Goal: Communication & Community: Participate in discussion

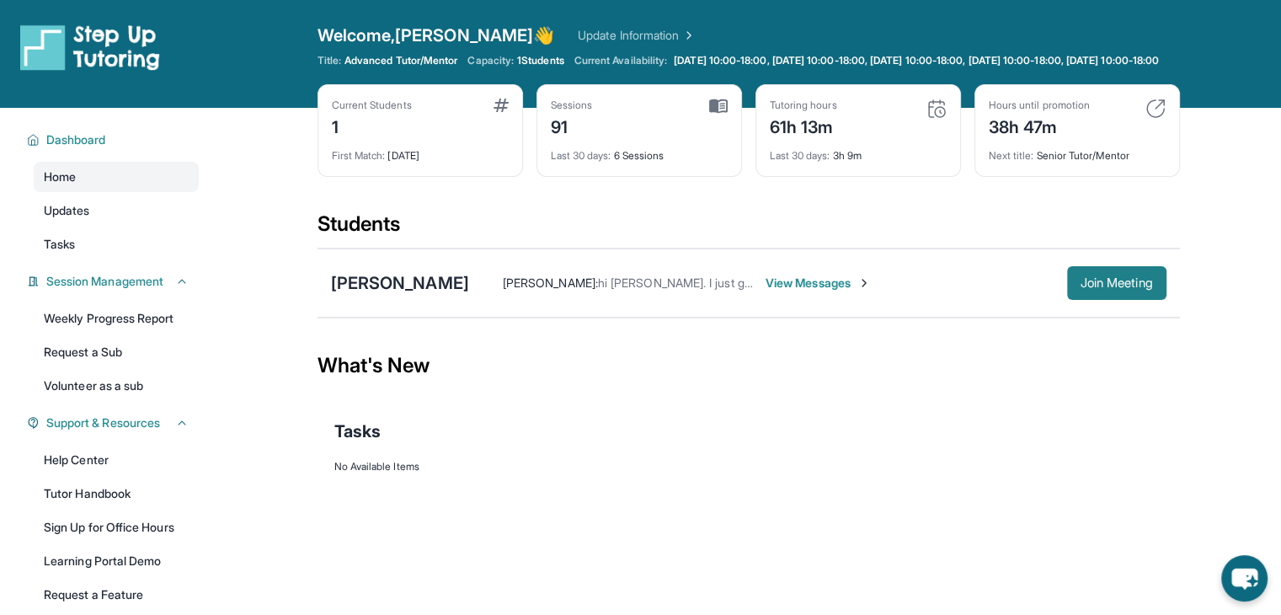
click at [1090, 288] on span "Join Meeting" at bounding box center [1117, 283] width 72 height 10
click at [774, 289] on span "View Messages" at bounding box center [818, 283] width 105 height 17
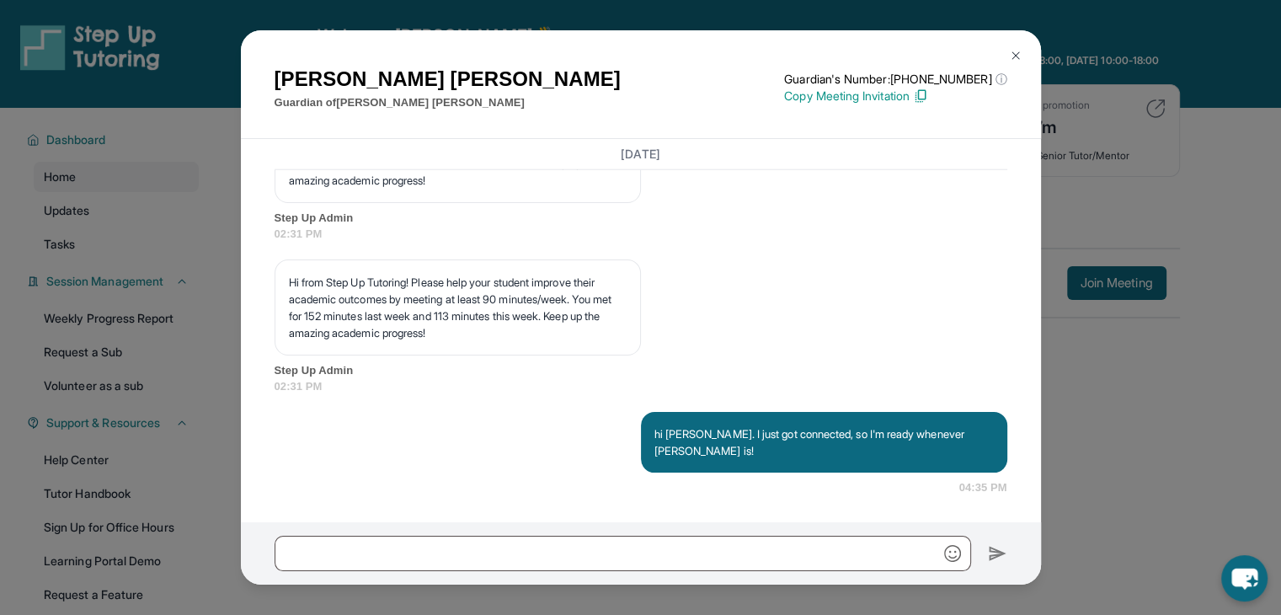
scroll to position [30678, 0]
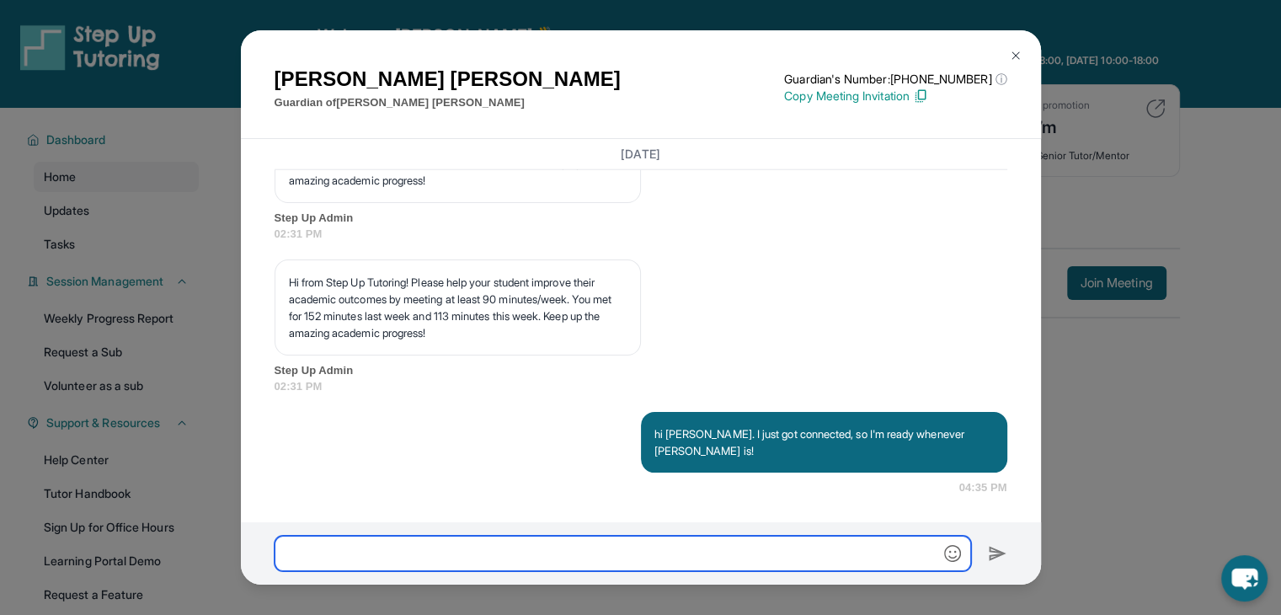
click at [442, 553] on input "text" at bounding box center [623, 553] width 697 height 35
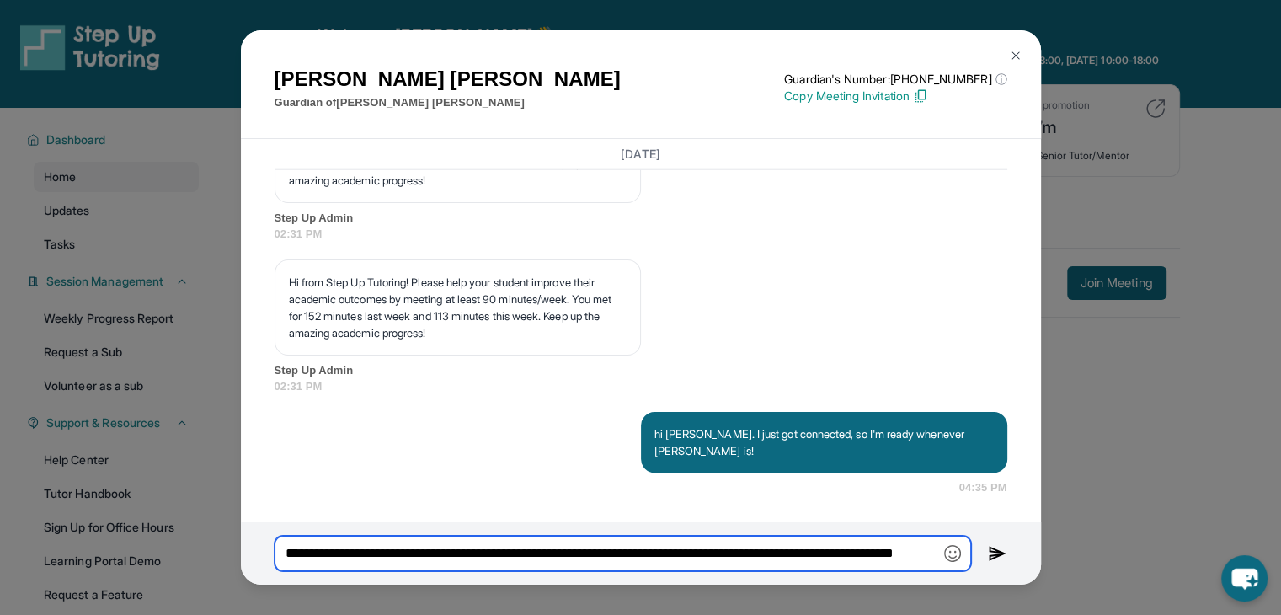
type input "**********"
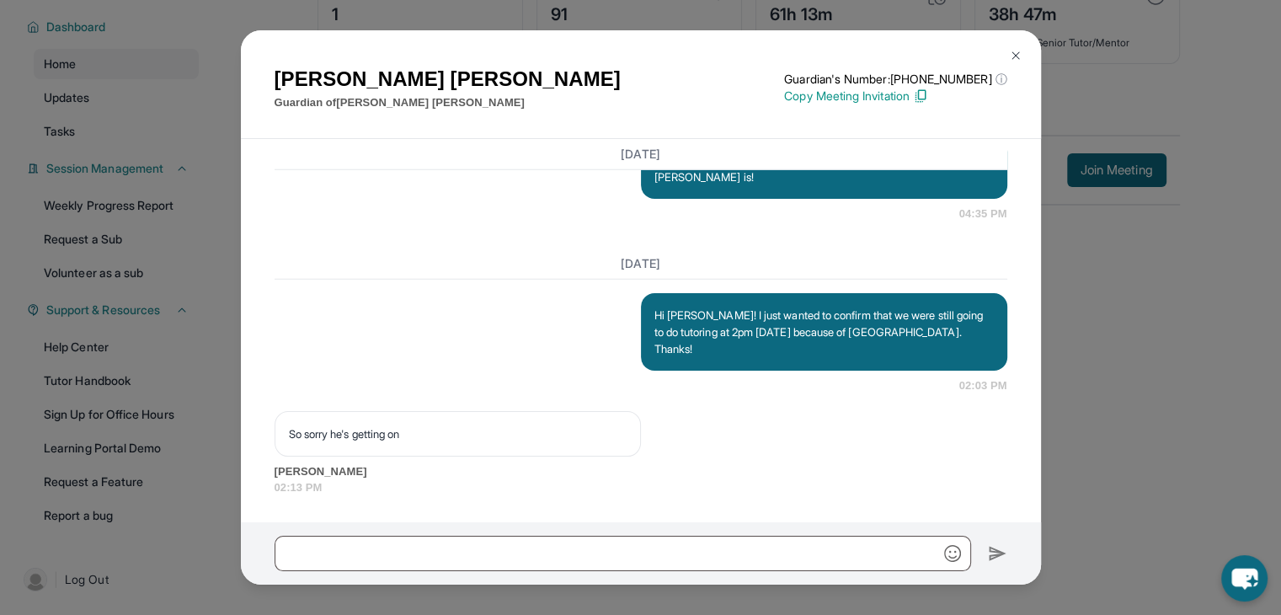
scroll to position [30935, 0]
